Goal: Information Seeking & Learning: Check status

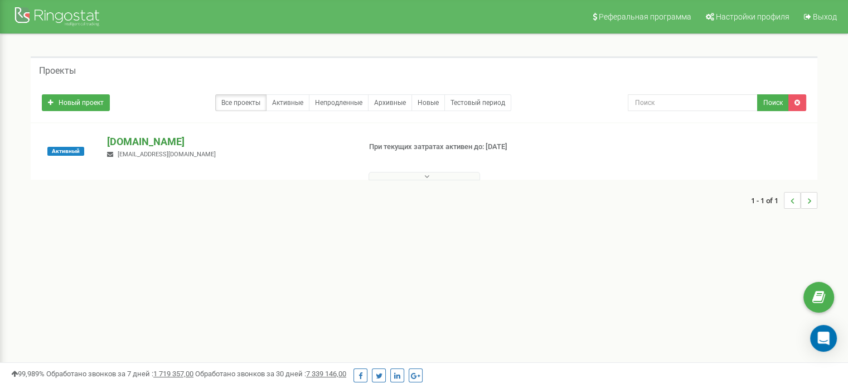
click at [130, 142] on p "[DOMAIN_NAME]" at bounding box center [229, 141] width 244 height 15
click at [121, 138] on p "[DOMAIN_NAME]" at bounding box center [229, 141] width 244 height 15
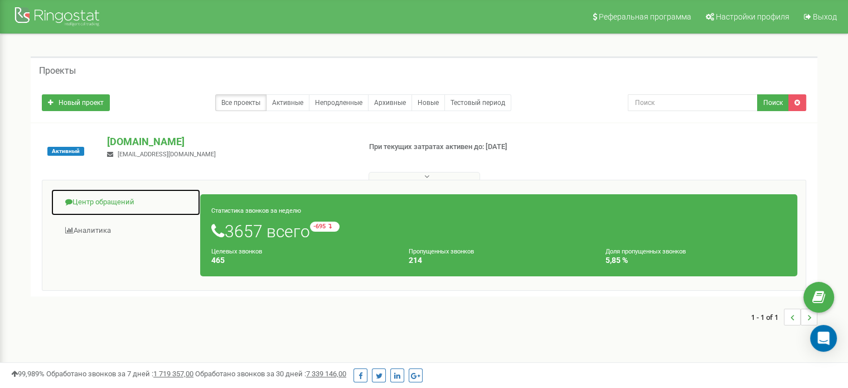
click at [128, 197] on link "Центр обращений" at bounding box center [126, 202] width 150 height 27
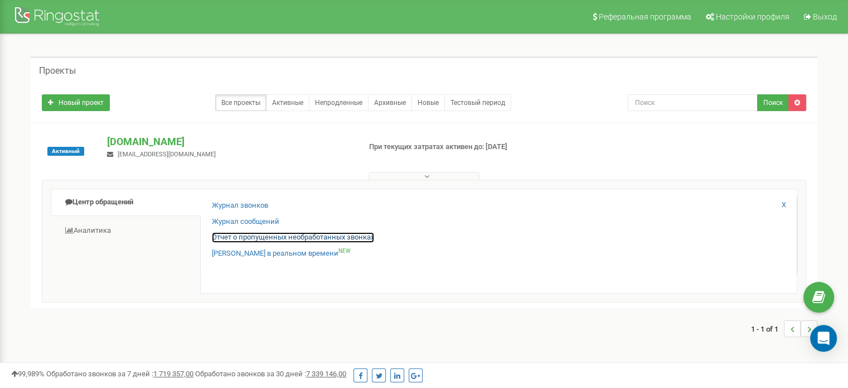
click at [269, 234] on link "Отчет о пропущенных необработанных звонках" at bounding box center [293, 237] width 162 height 11
click at [326, 240] on link "Отчет о пропущенных необработанных звонках" at bounding box center [293, 237] width 162 height 11
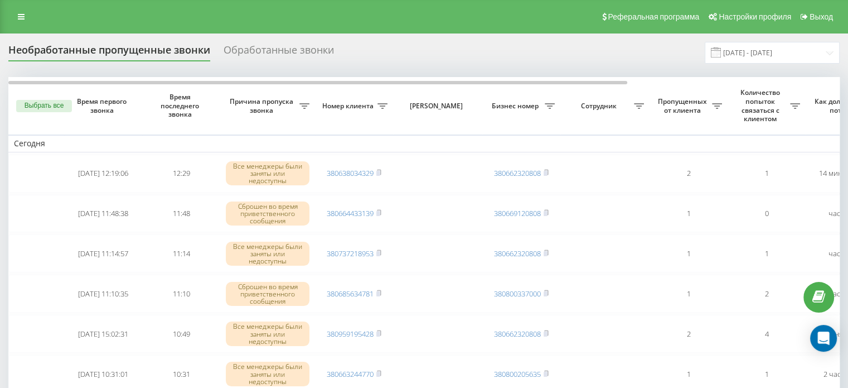
click at [310, 105] on icon at bounding box center [304, 106] width 10 height 6
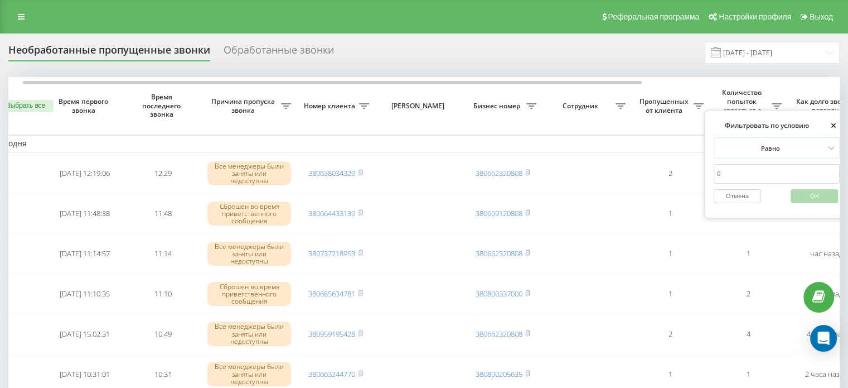
type input "0"
click button "OK" at bounding box center [814, 196] width 47 height 14
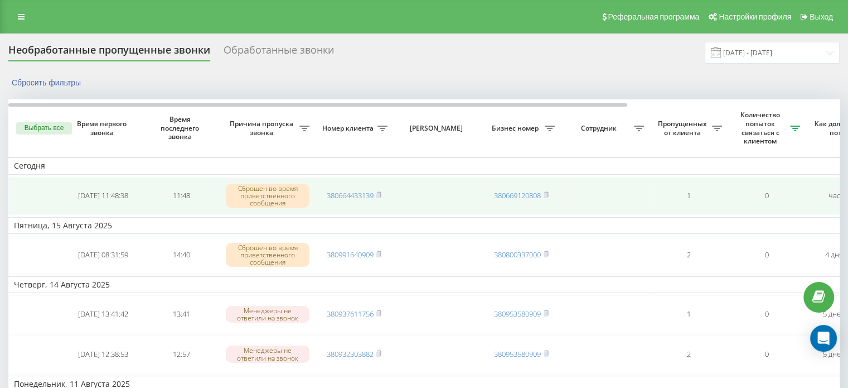
scroll to position [0, 283]
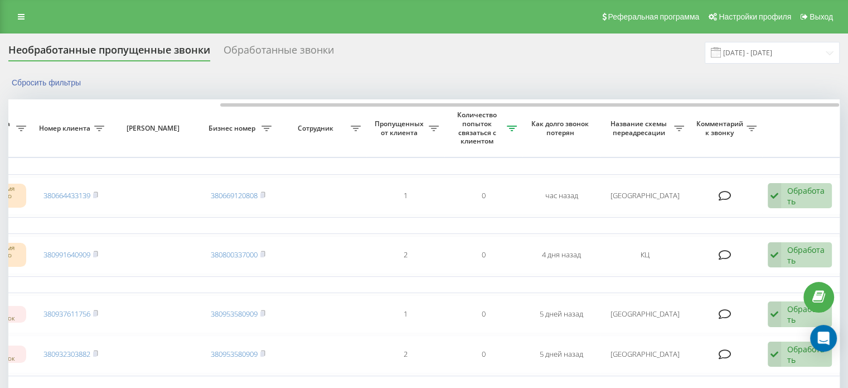
click at [26, 129] on icon at bounding box center [21, 128] width 10 height 6
click at [695, 171] on div at bounding box center [673, 170] width 107 height 11
click at [624, 143] on span "Фильтровать по условию" at bounding box center [663, 147] width 95 height 9
click at [634, 192] on input "text" at bounding box center [679, 196] width 126 height 20
type input "Миколаїв"
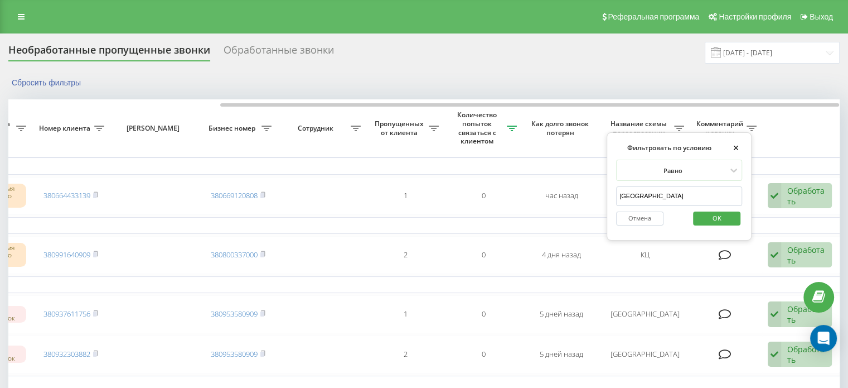
click at [708, 218] on span "OK" at bounding box center [717, 217] width 31 height 17
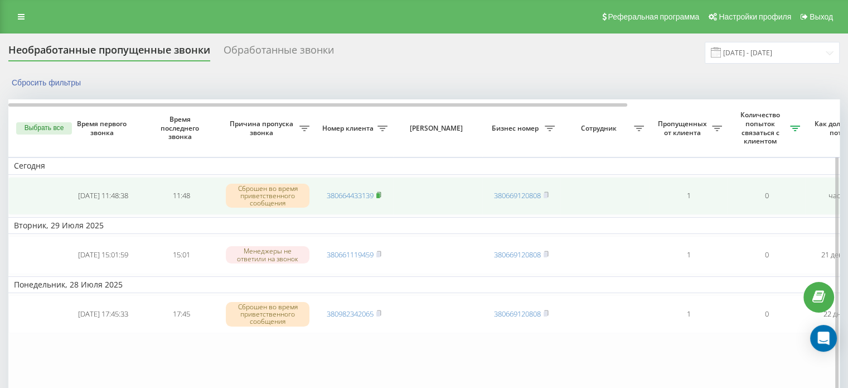
click at [380, 196] on rect at bounding box center [377, 195] width 3 height 5
click at [380, 194] on rect at bounding box center [377, 195] width 3 height 5
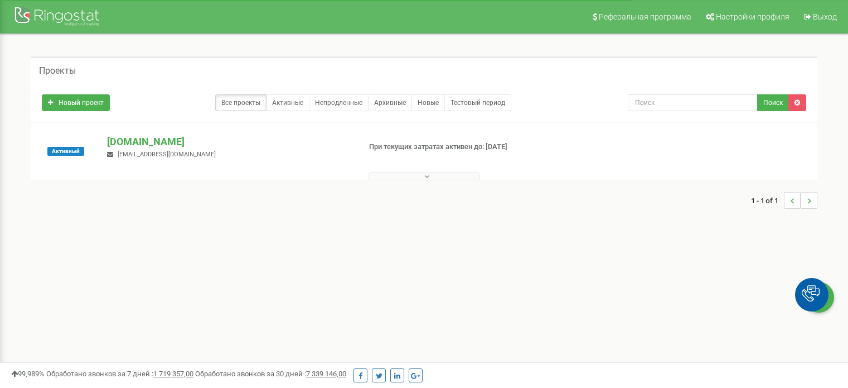
click at [124, 140] on p "[DOMAIN_NAME]" at bounding box center [229, 141] width 244 height 15
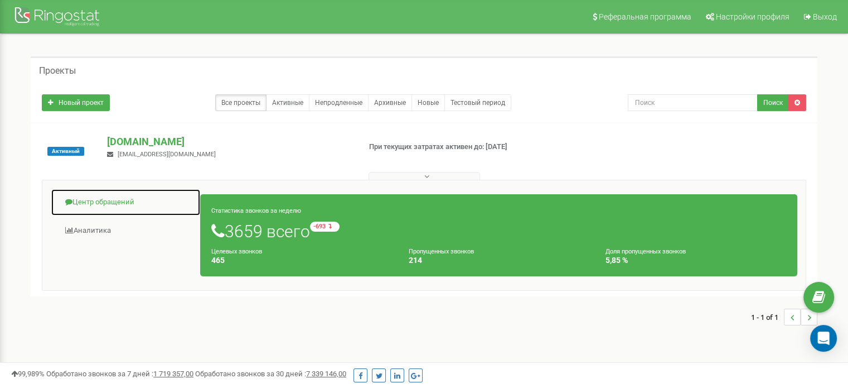
click at [110, 199] on link "Центр обращений" at bounding box center [126, 202] width 150 height 27
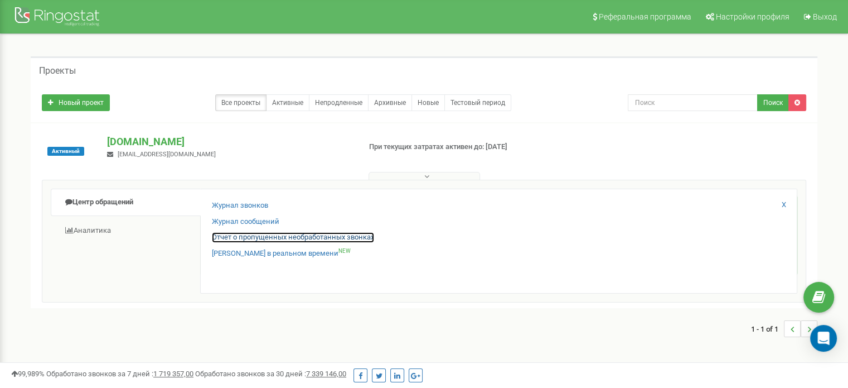
click at [248, 238] on link "Отчет о пропущенных необработанных звонках" at bounding box center [293, 237] width 162 height 11
click at [247, 210] on div "Журнал звонков" at bounding box center [499, 208] width 574 height 16
click at [254, 196] on div "Журнал звонков Журнал сообщений Отчет о пропущенных необработанных звонках Звон…" at bounding box center [498, 241] width 597 height 105
click at [254, 200] on link "Журнал звонков" at bounding box center [240, 205] width 56 height 11
click at [254, 202] on link "Журнал звонков" at bounding box center [240, 205] width 56 height 11
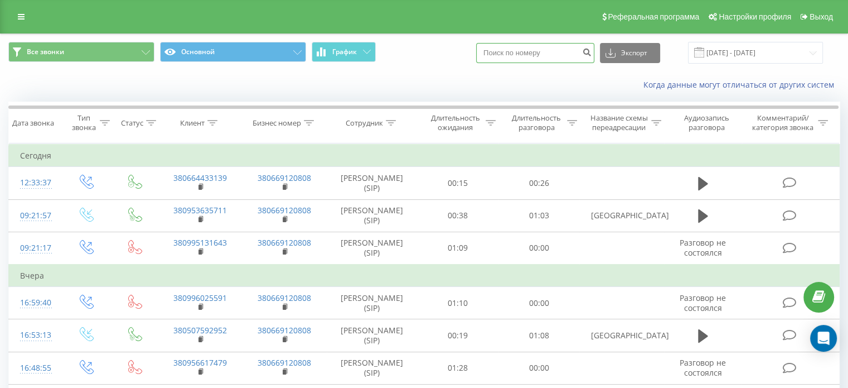
click at [562, 51] on input at bounding box center [535, 53] width 118 height 20
paste input "380676111532"
type input "380676111532"
click at [592, 51] on icon "submit" at bounding box center [586, 50] width 9 height 7
